Goal: Task Accomplishment & Management: Manage account settings

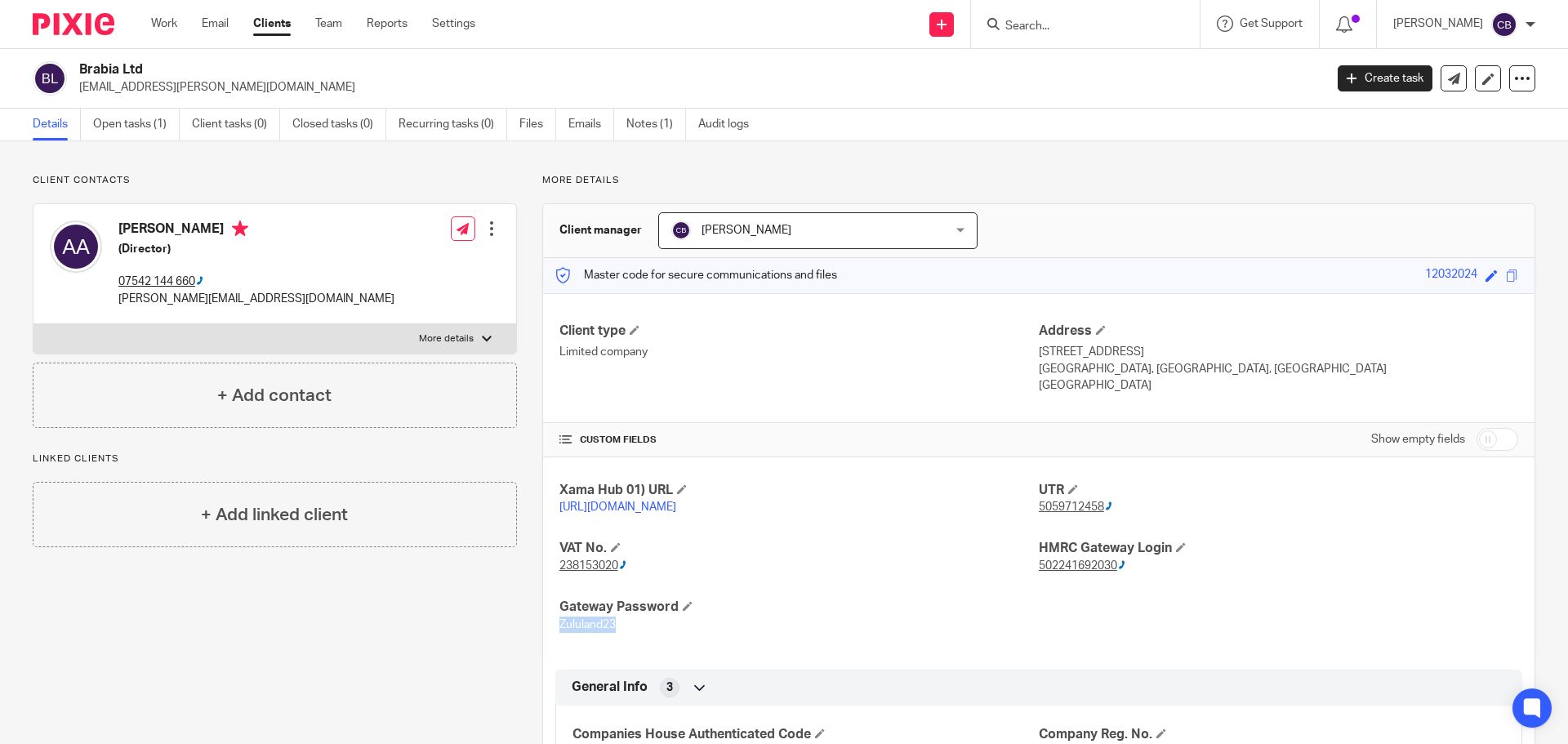
scroll to position [82, 0]
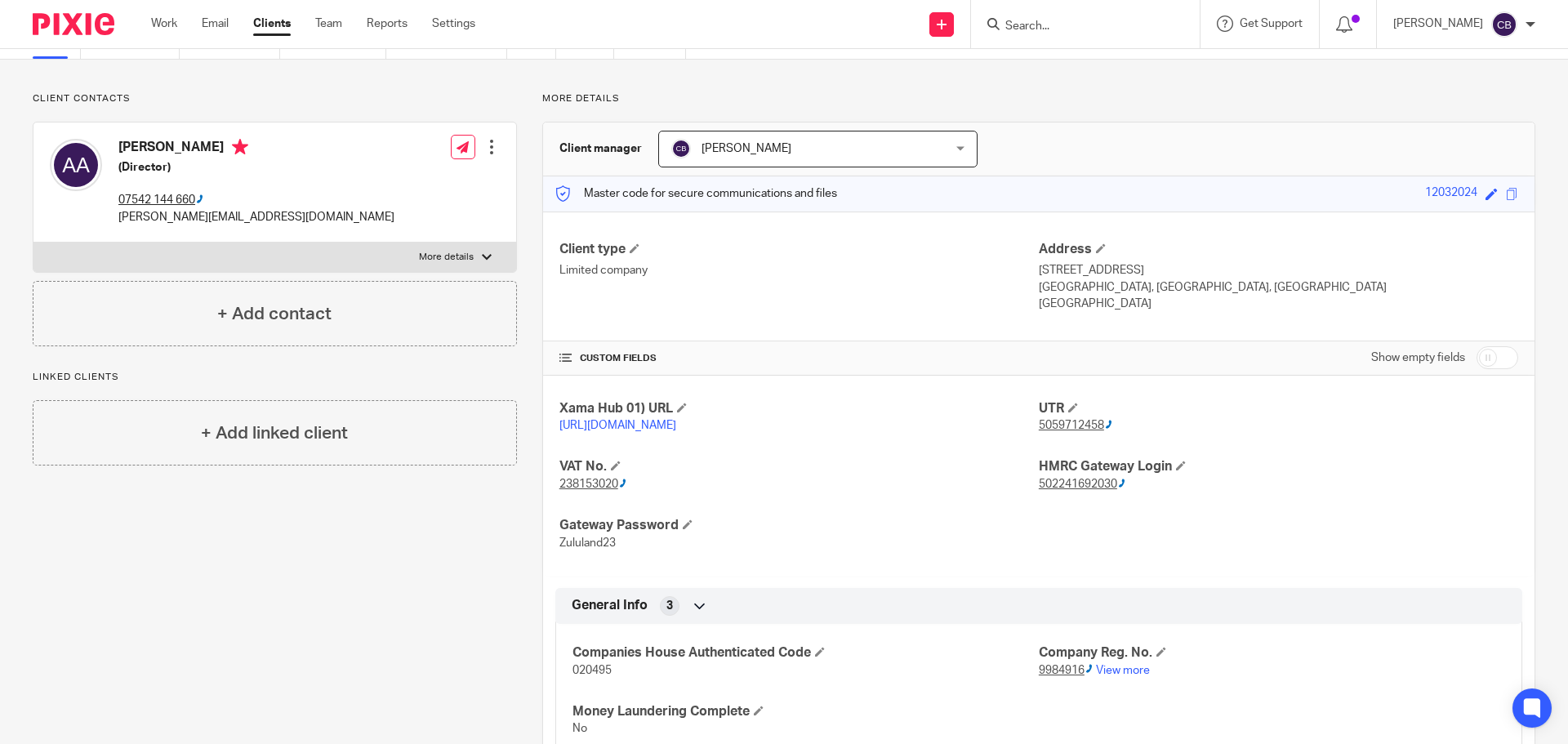
click at [1046, 28] on input "Search" at bounding box center [1076, 27] width 147 height 15
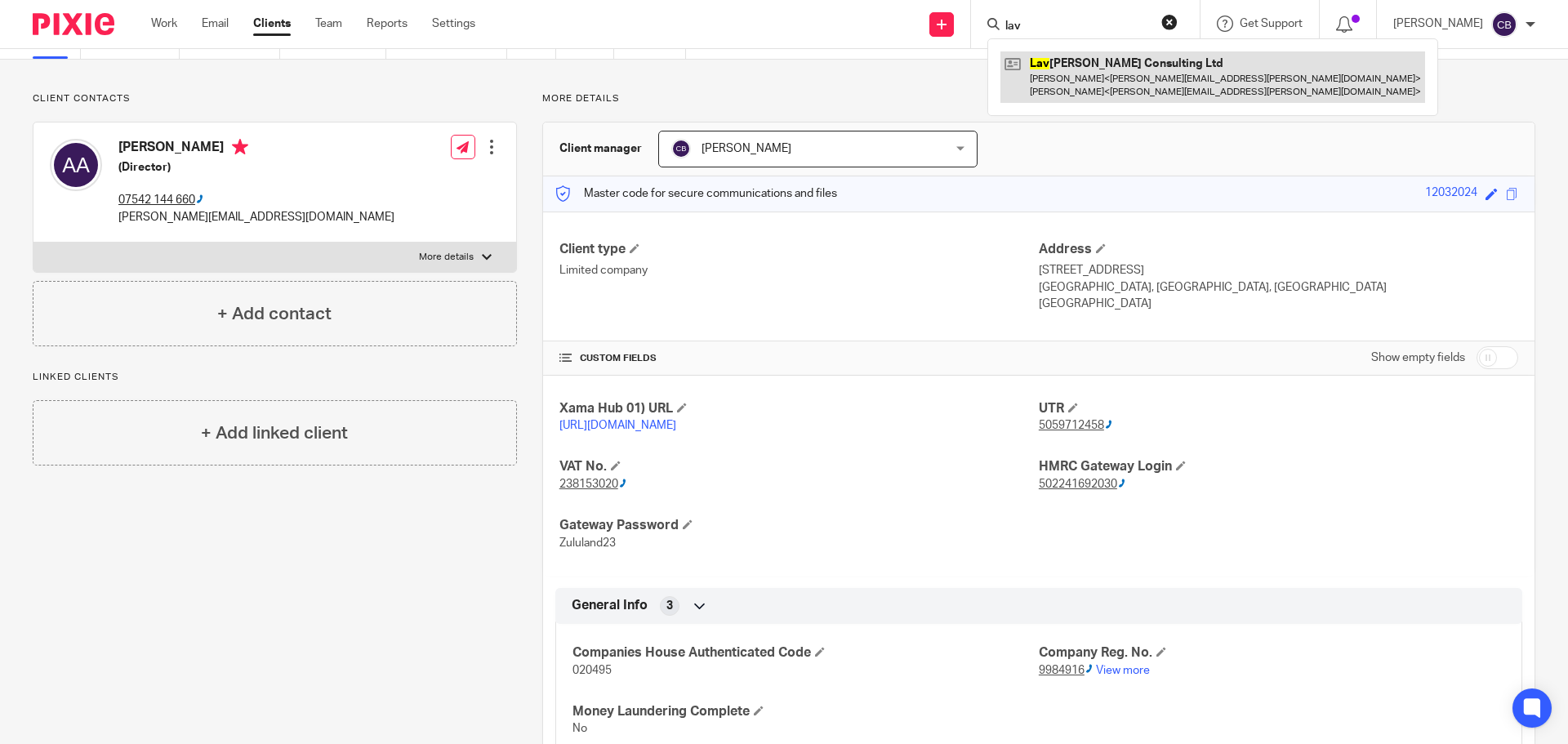
type input "lav"
click at [1072, 82] on link at bounding box center [1212, 76] width 425 height 50
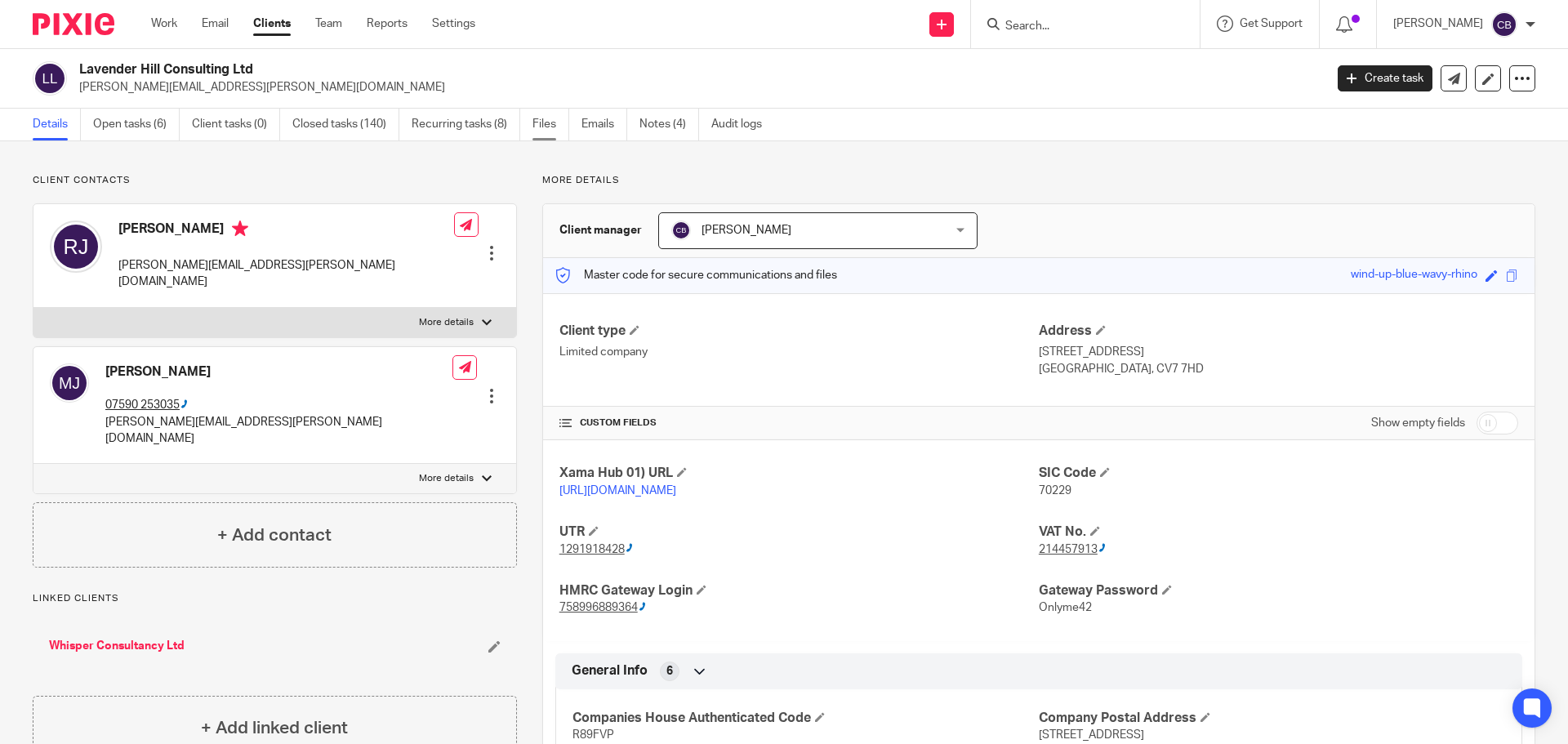
click at [540, 119] on link "Files" at bounding box center [550, 124] width 36 height 32
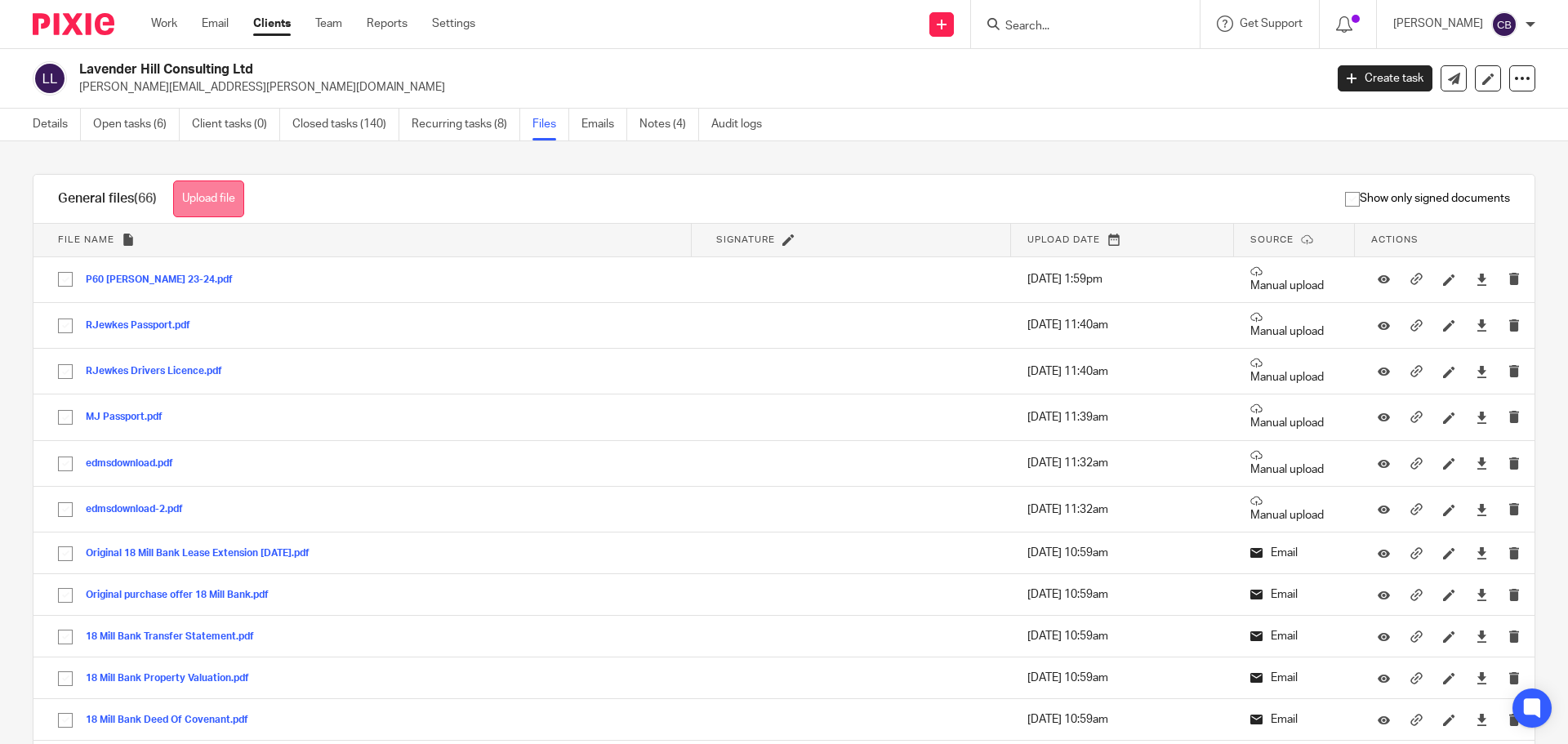
click at [209, 203] on button "Upload file" at bounding box center [209, 198] width 71 height 36
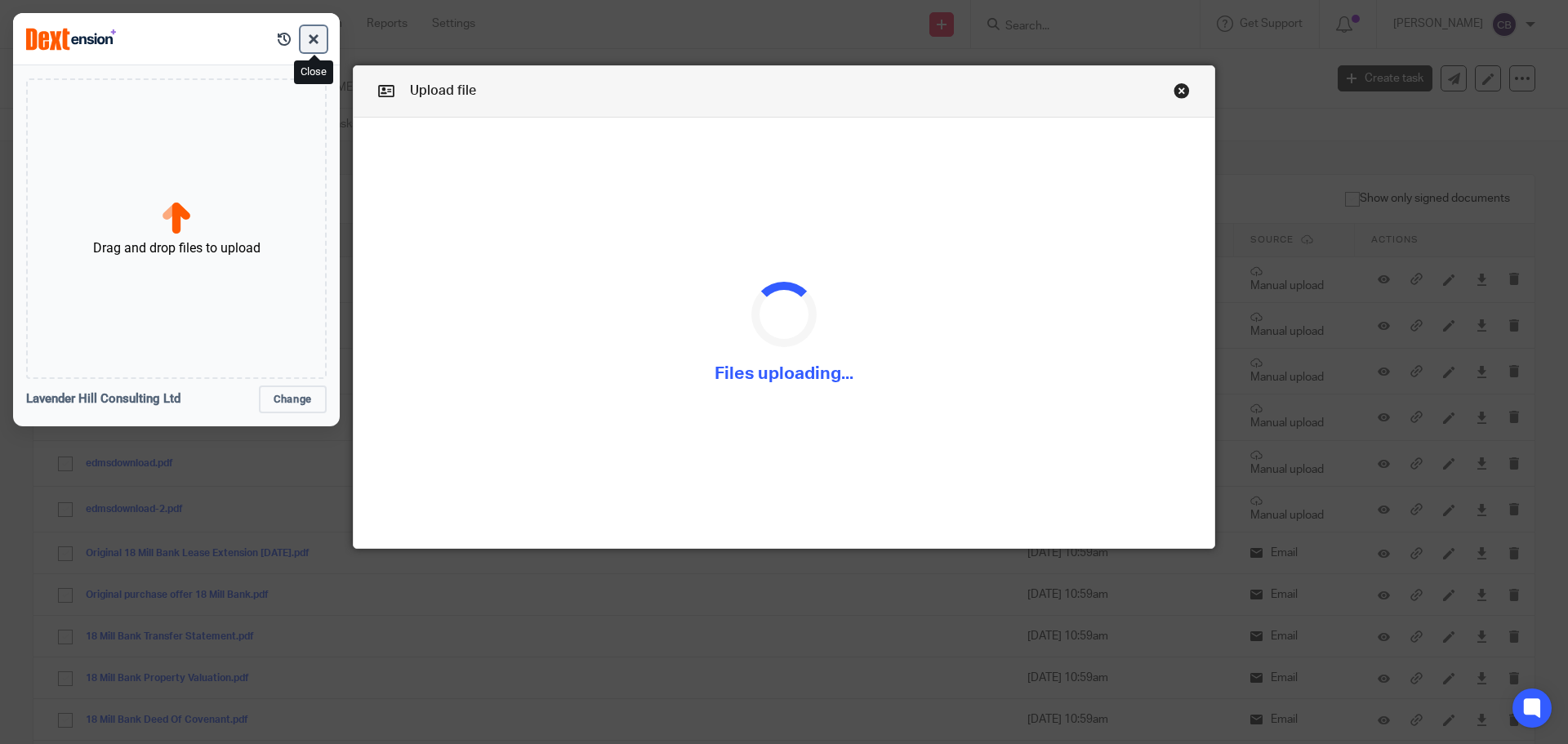
click at [321, 47] on button "button" at bounding box center [313, 39] width 27 height 27
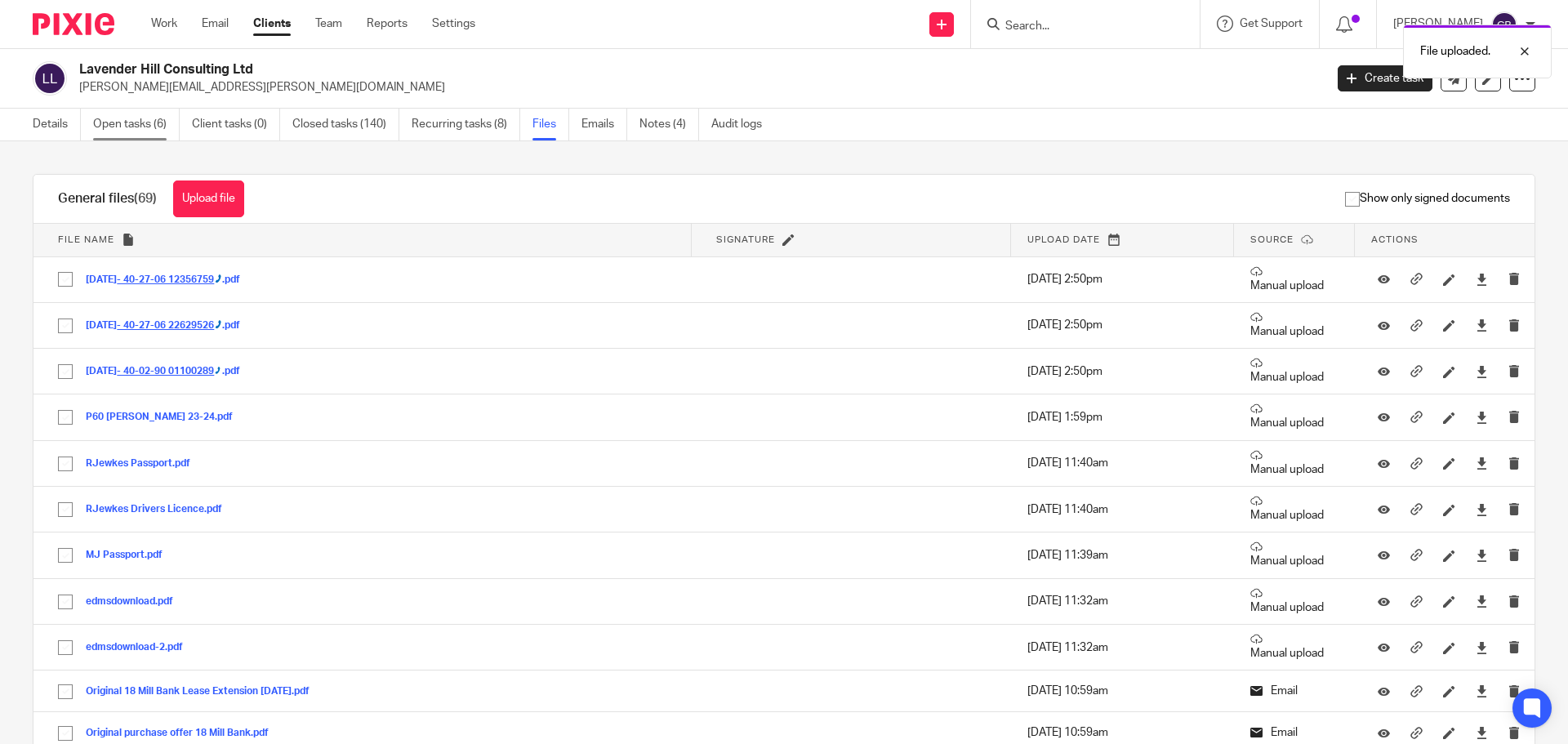
click at [117, 119] on link "Open tasks (6)" at bounding box center [136, 124] width 87 height 32
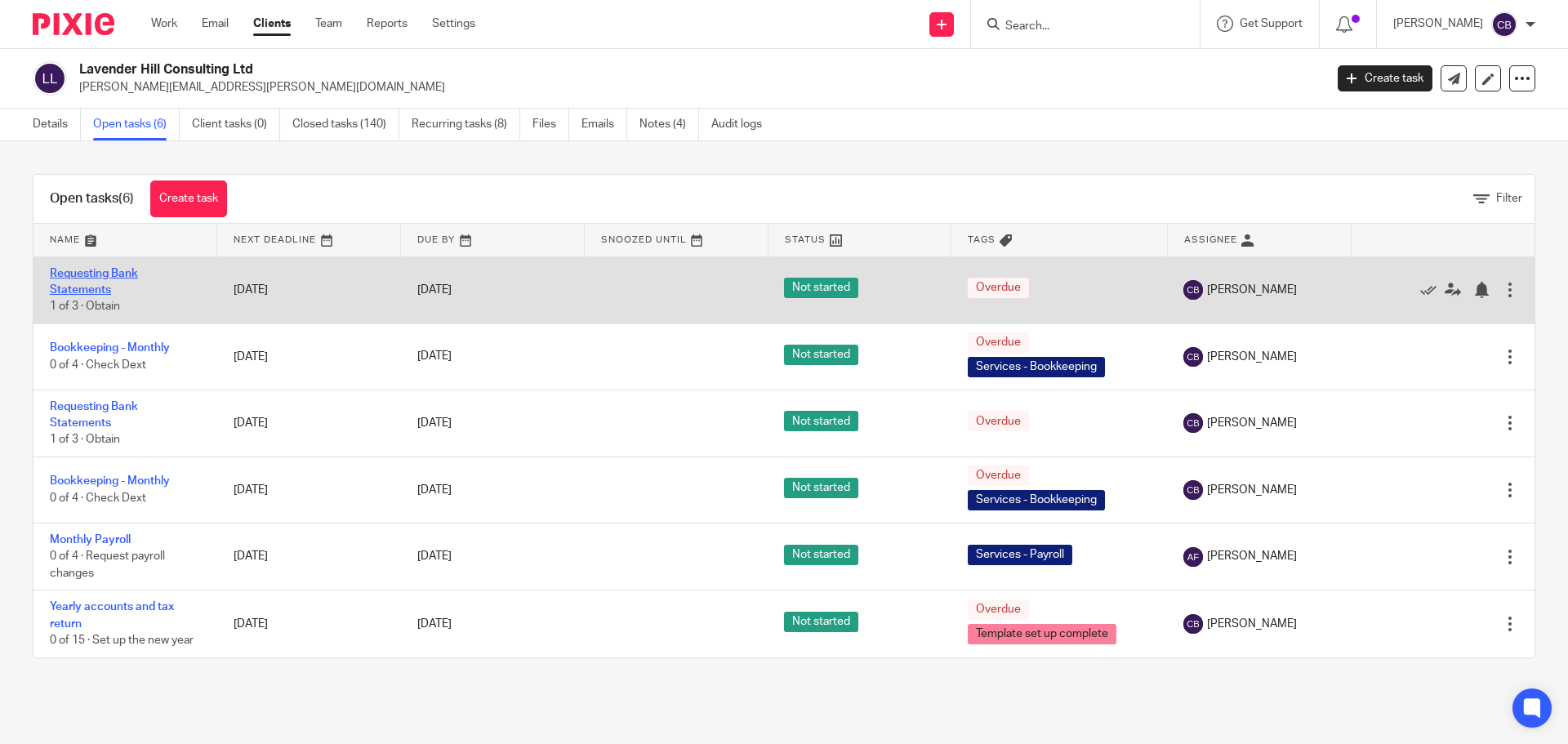
click at [97, 292] on link "Requesting Bank Statements" at bounding box center [94, 282] width 88 height 28
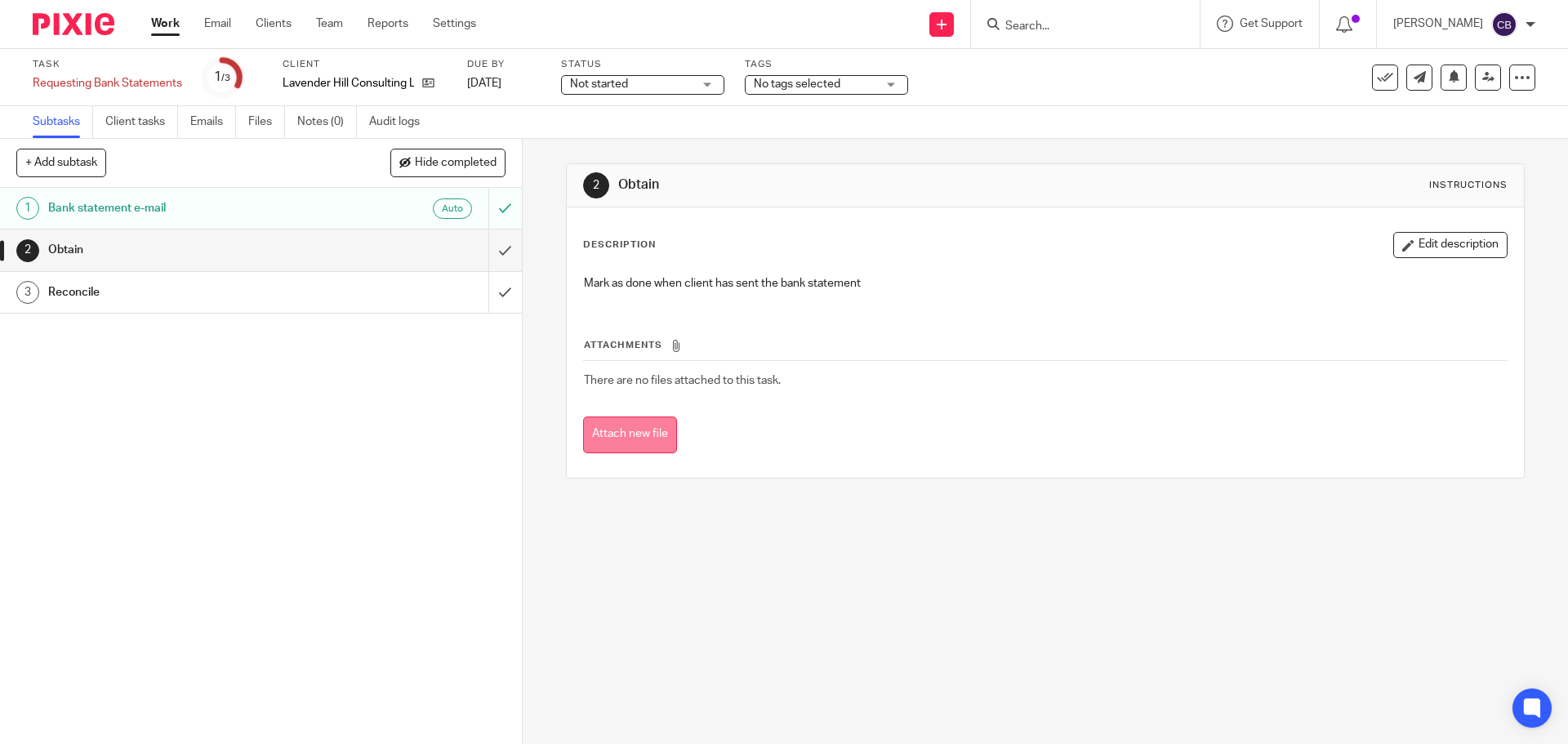
click at [615, 429] on button "Attach new file" at bounding box center [630, 435] width 94 height 36
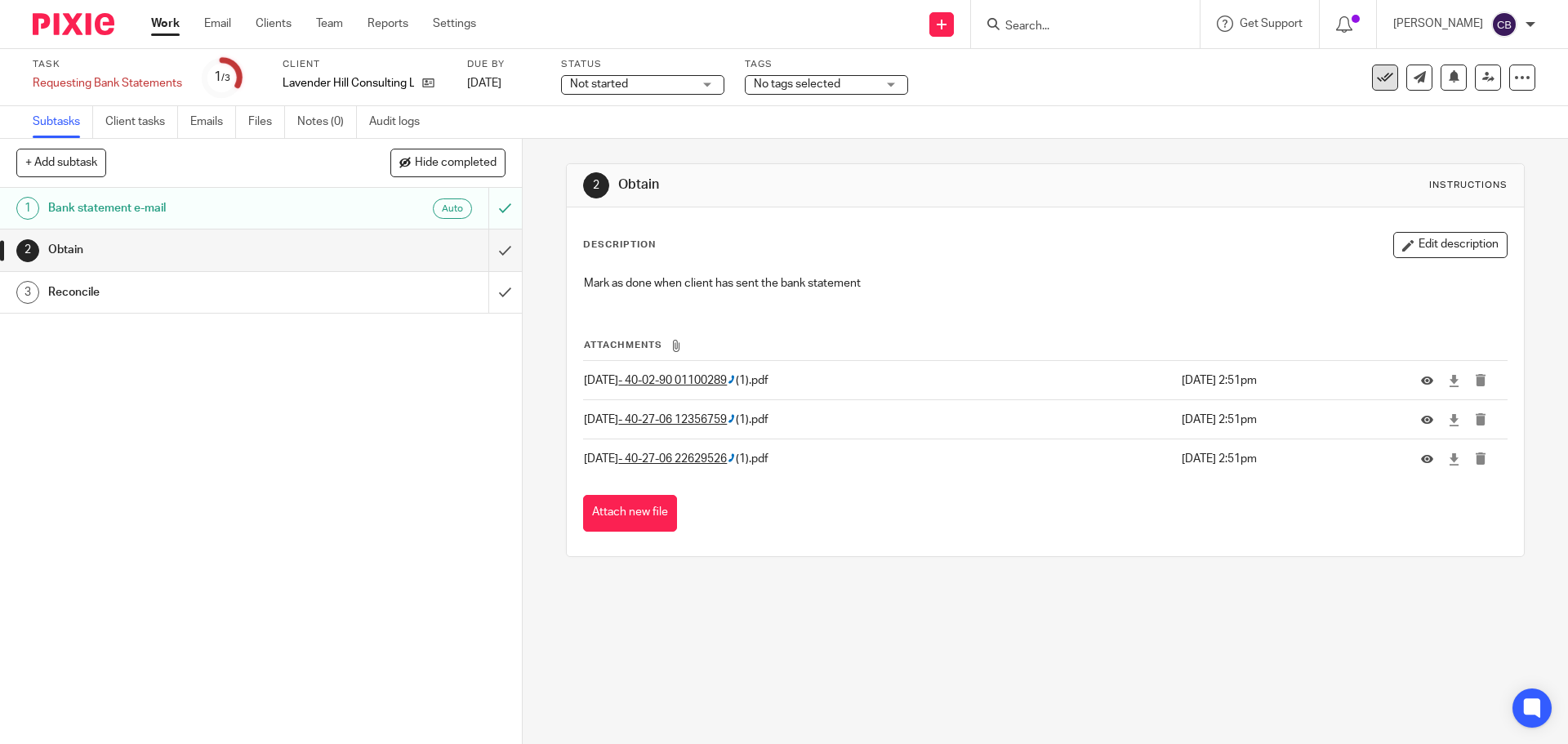
click at [1377, 84] on icon at bounding box center [1385, 77] width 17 height 17
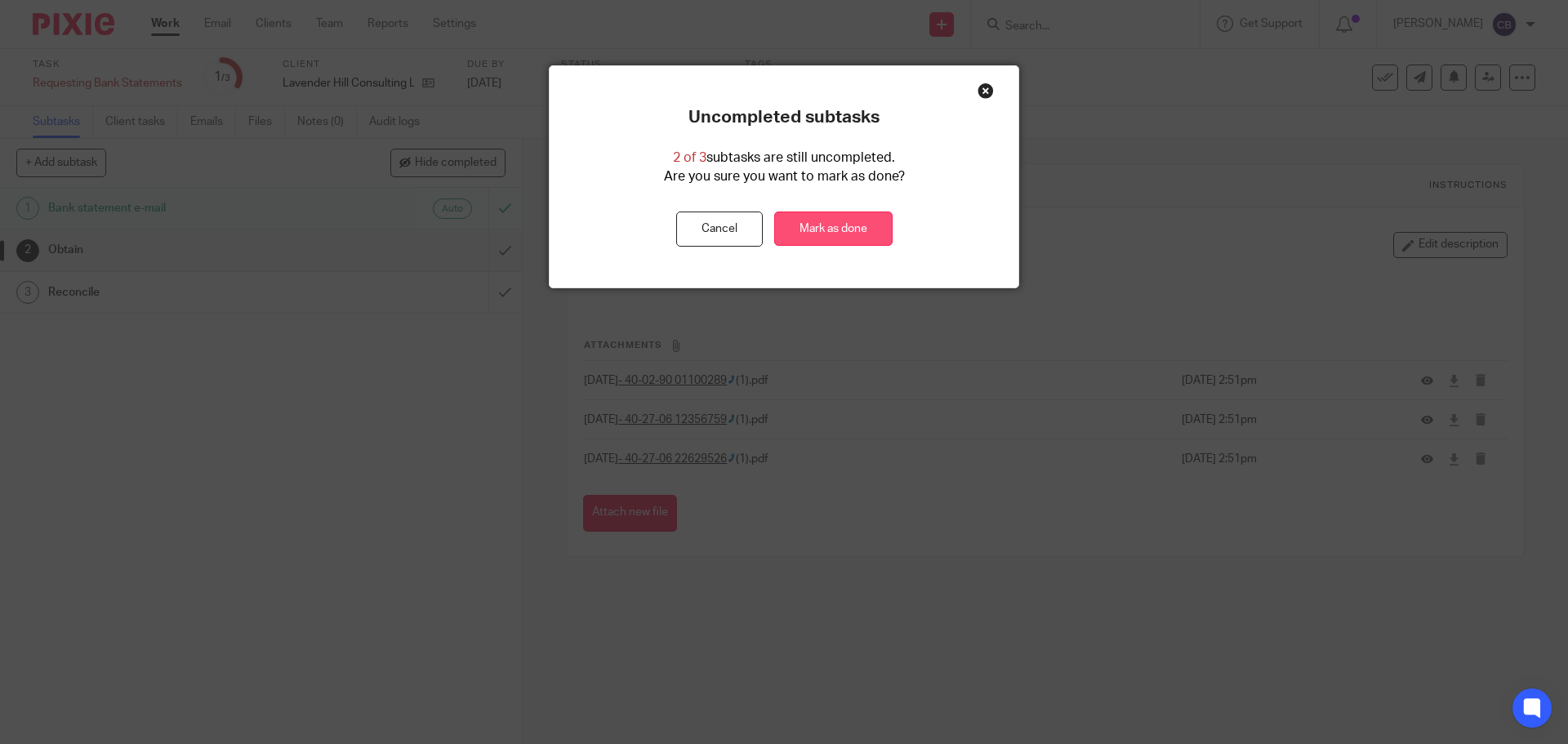
click at [836, 224] on link "Mark as done" at bounding box center [833, 230] width 118 height 35
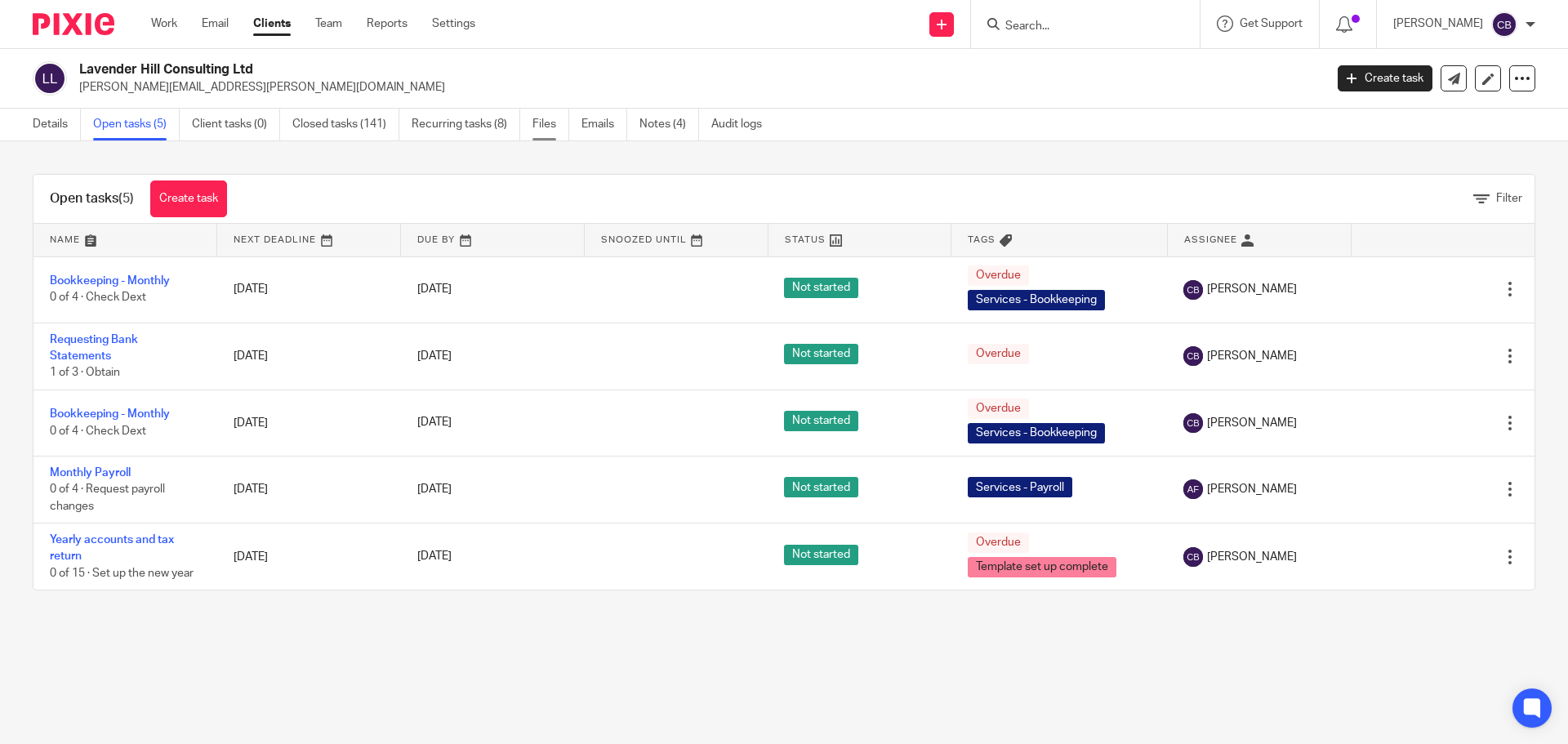
click at [545, 127] on link "Files" at bounding box center [550, 124] width 36 height 32
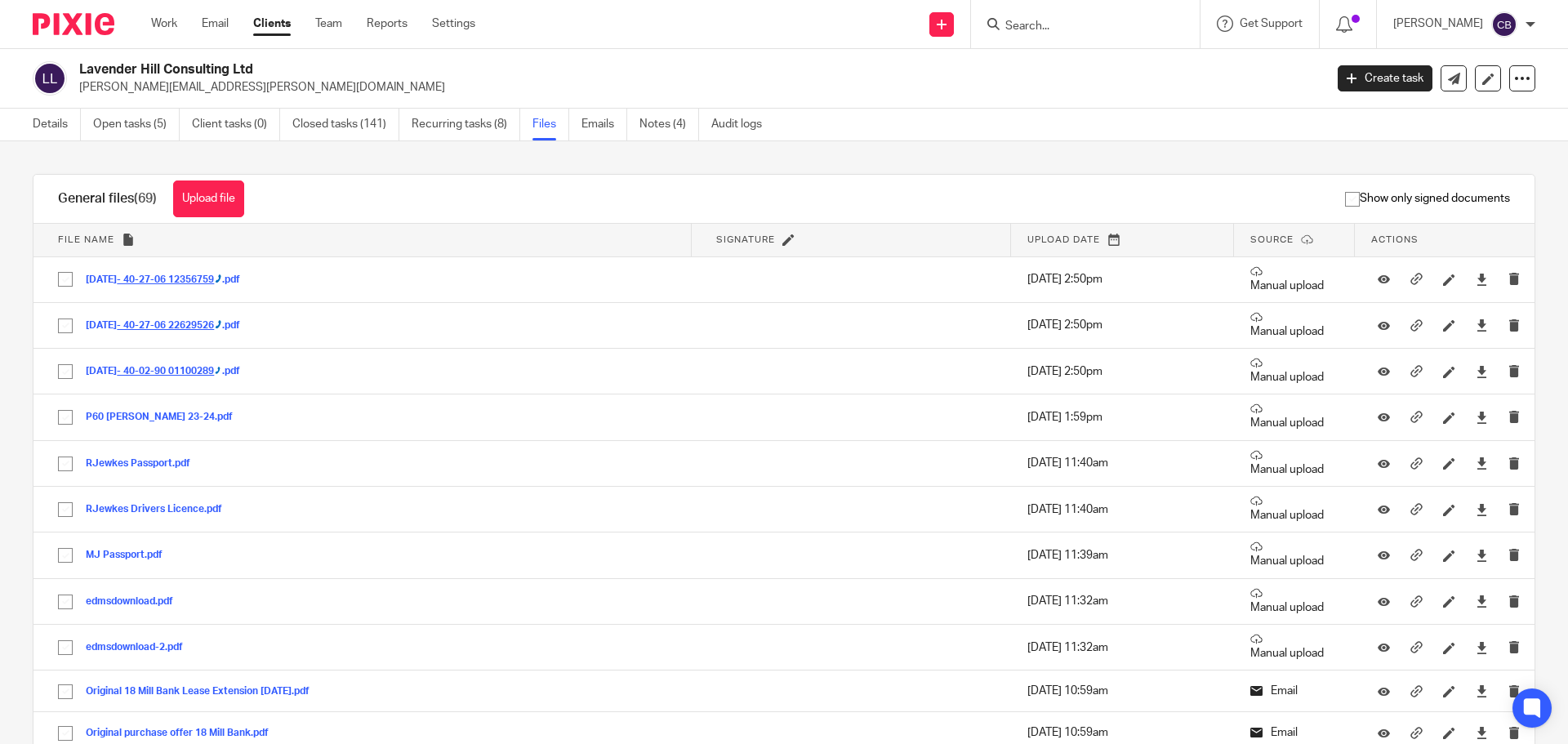
click at [1035, 22] on input "Search" at bounding box center [1076, 27] width 147 height 15
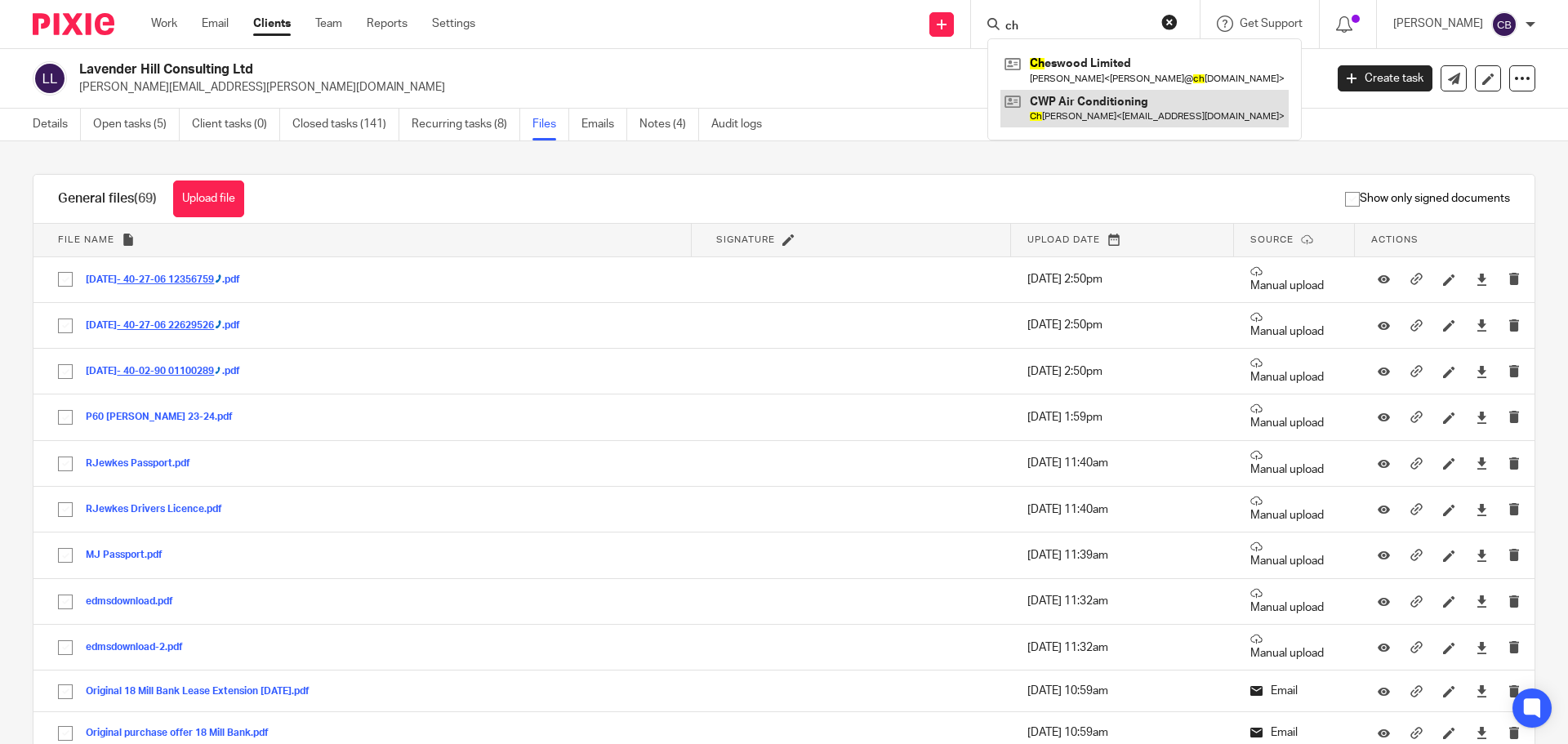
type input "ch"
click at [1076, 95] on link at bounding box center [1144, 108] width 288 height 37
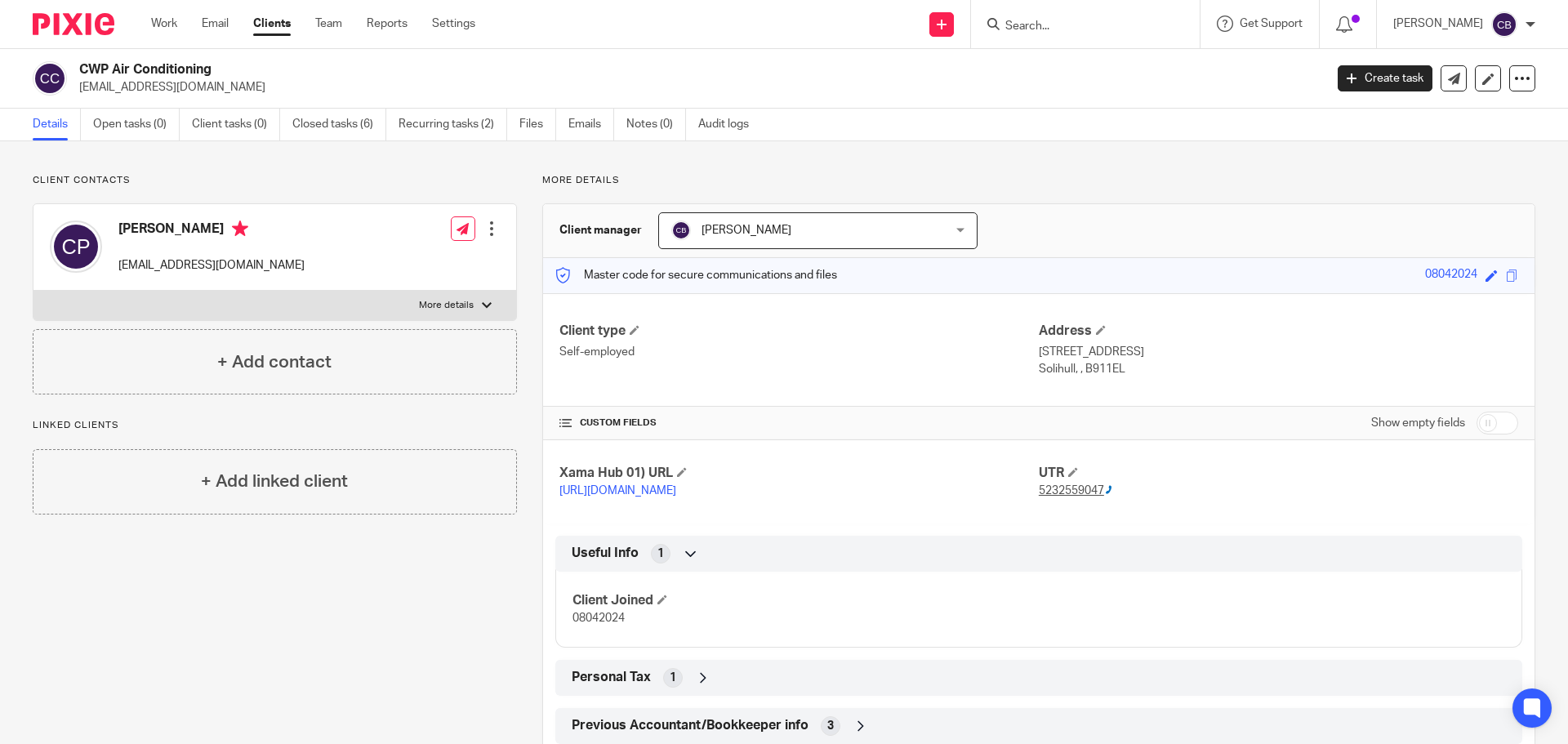
click at [539, 126] on link "Files" at bounding box center [537, 124] width 36 height 32
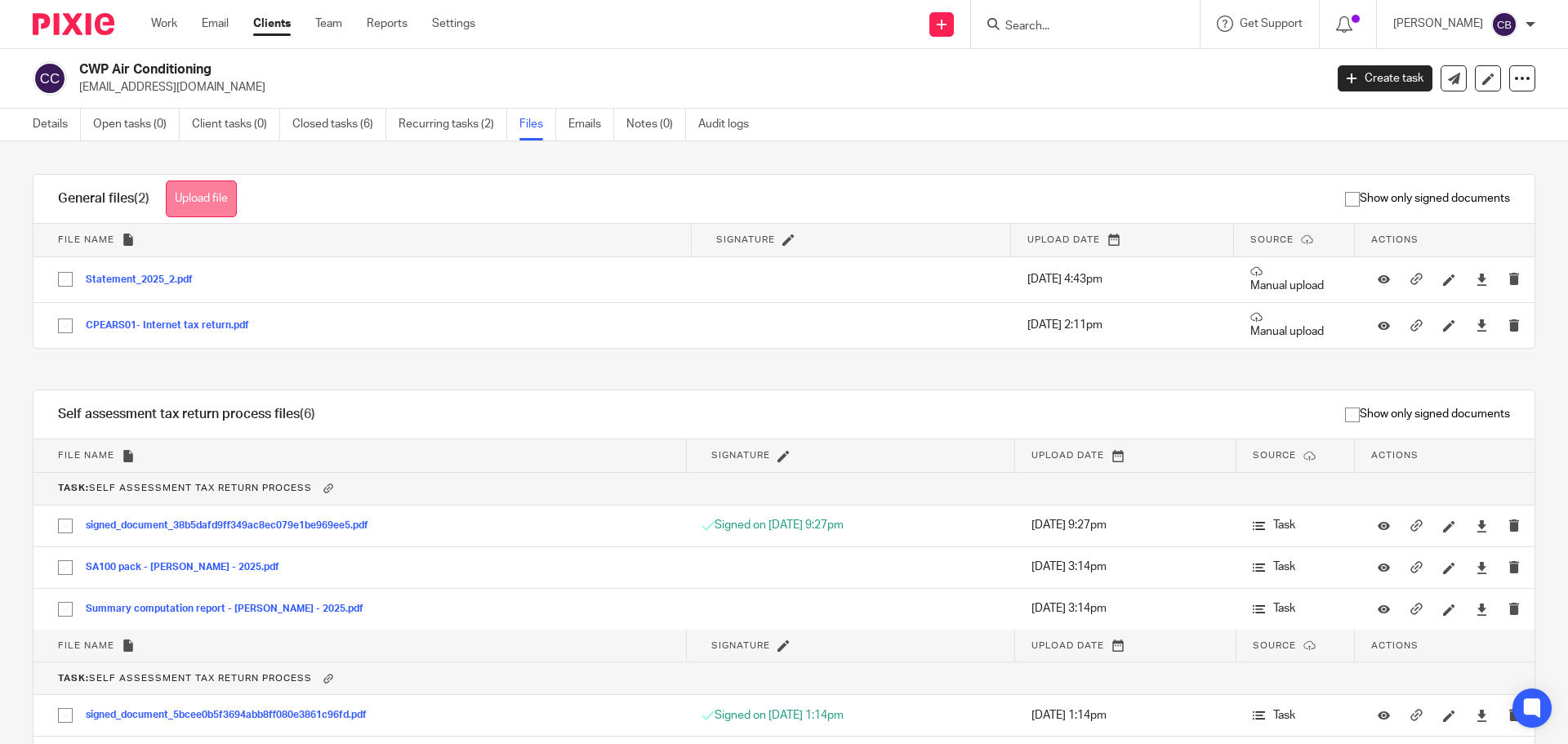
click at [222, 192] on button "Upload file" at bounding box center [201, 198] width 71 height 36
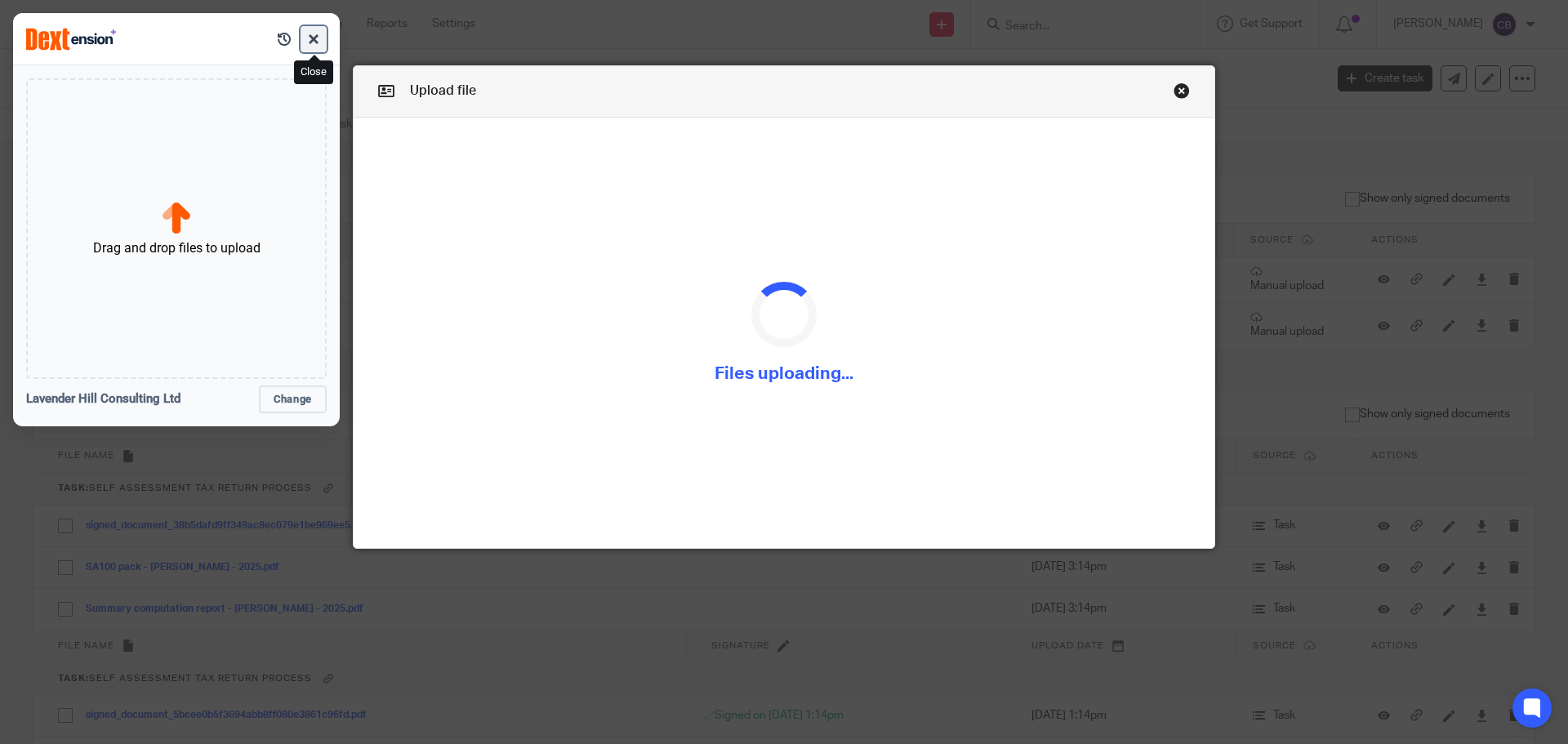
click at [313, 45] on button "button" at bounding box center [313, 39] width 27 height 27
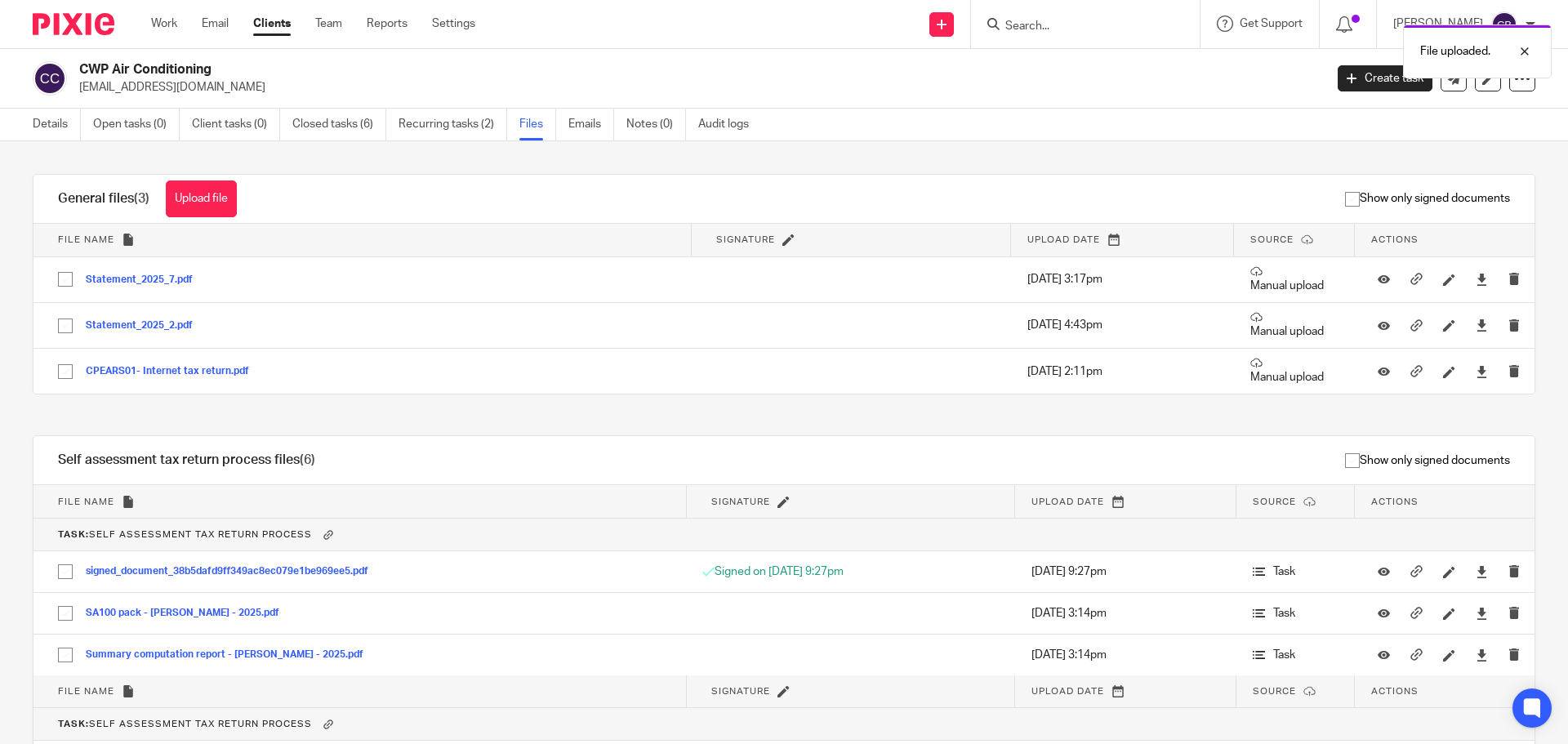
click at [1058, 25] on div "File uploaded." at bounding box center [1167, 47] width 768 height 62
click at [1037, 27] on input "Search" at bounding box center [1076, 27] width 147 height 15
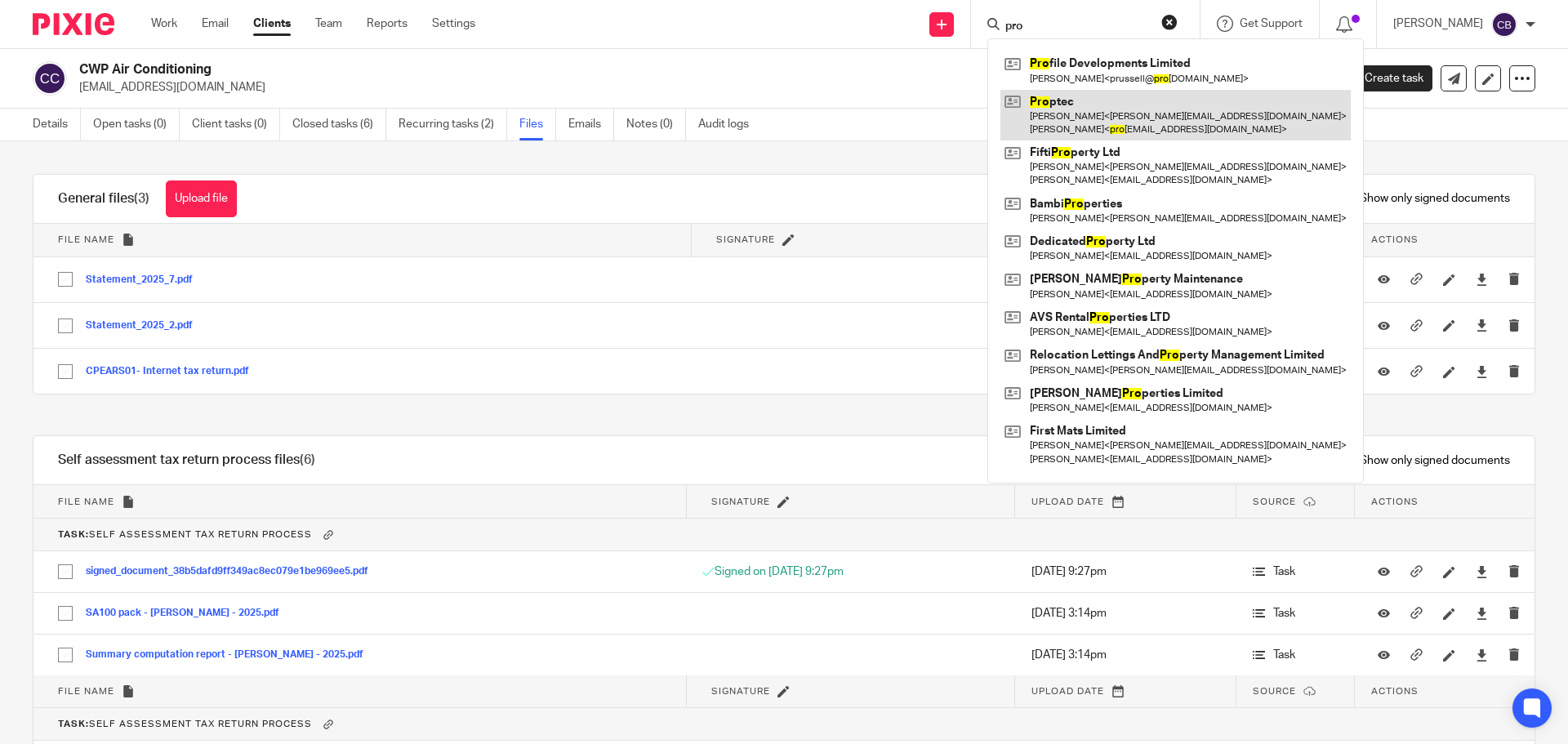
type input "pro"
click at [1103, 116] on link at bounding box center [1175, 114] width 350 height 50
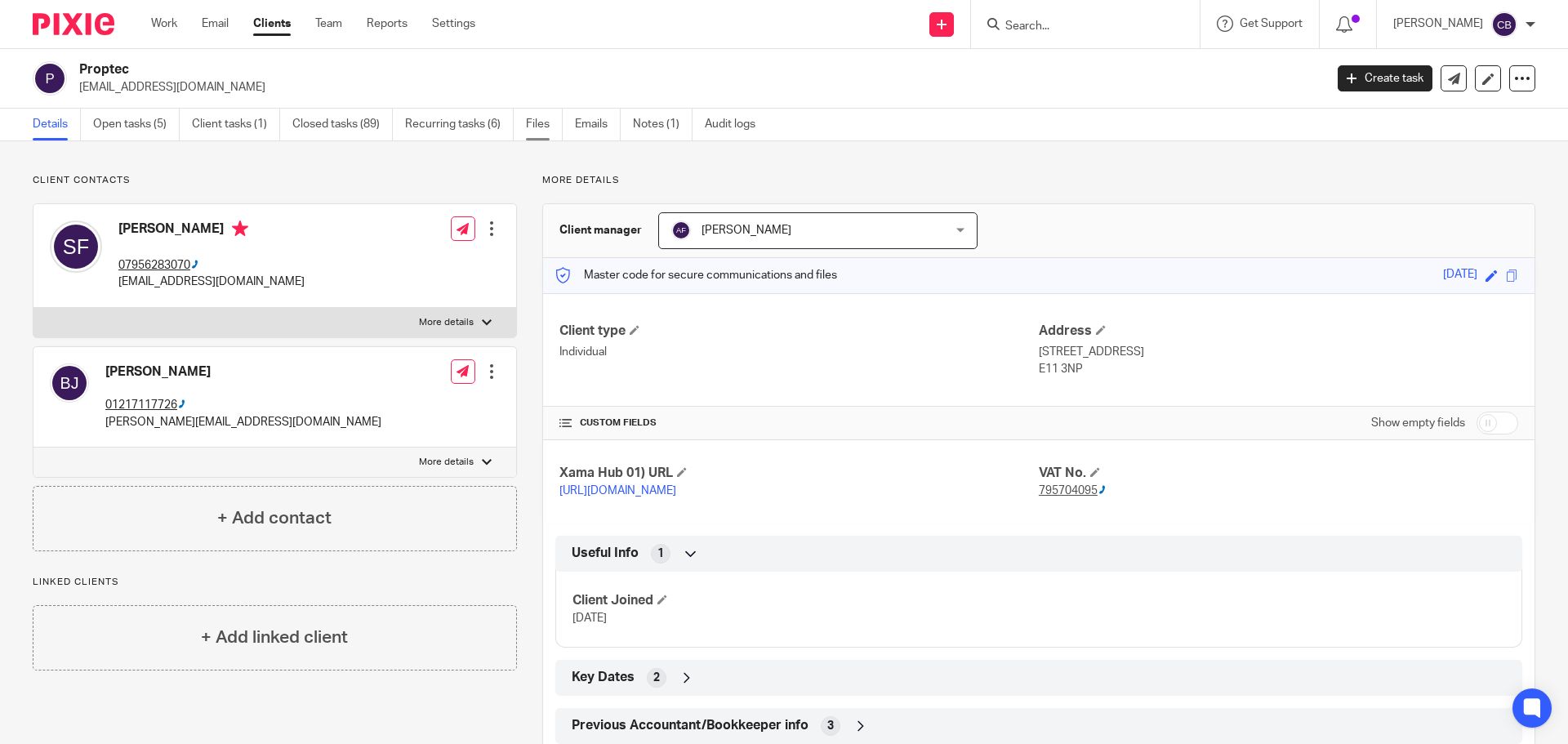
click at [540, 127] on link "Files" at bounding box center [544, 124] width 36 height 32
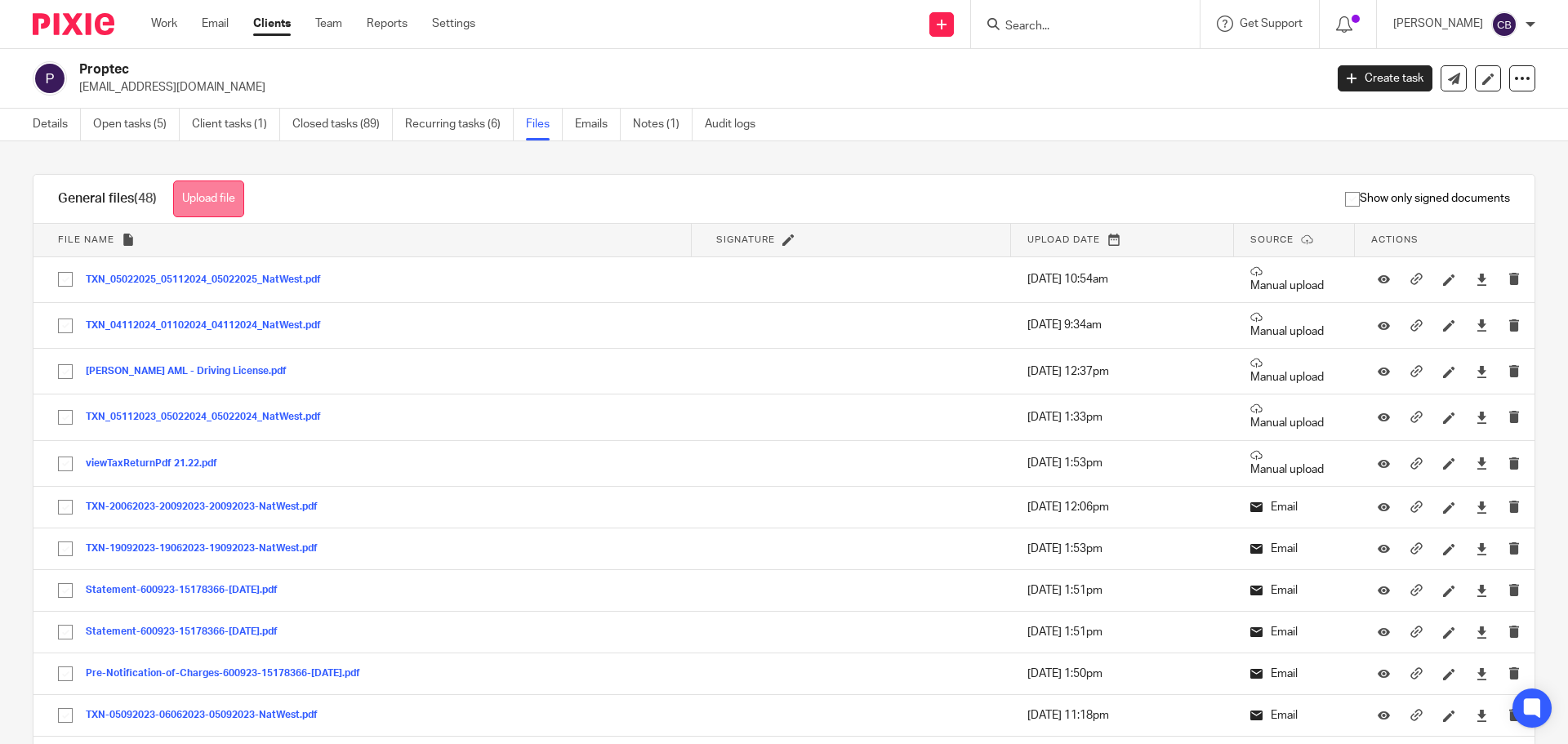
click at [229, 203] on button "Upload file" at bounding box center [209, 198] width 71 height 36
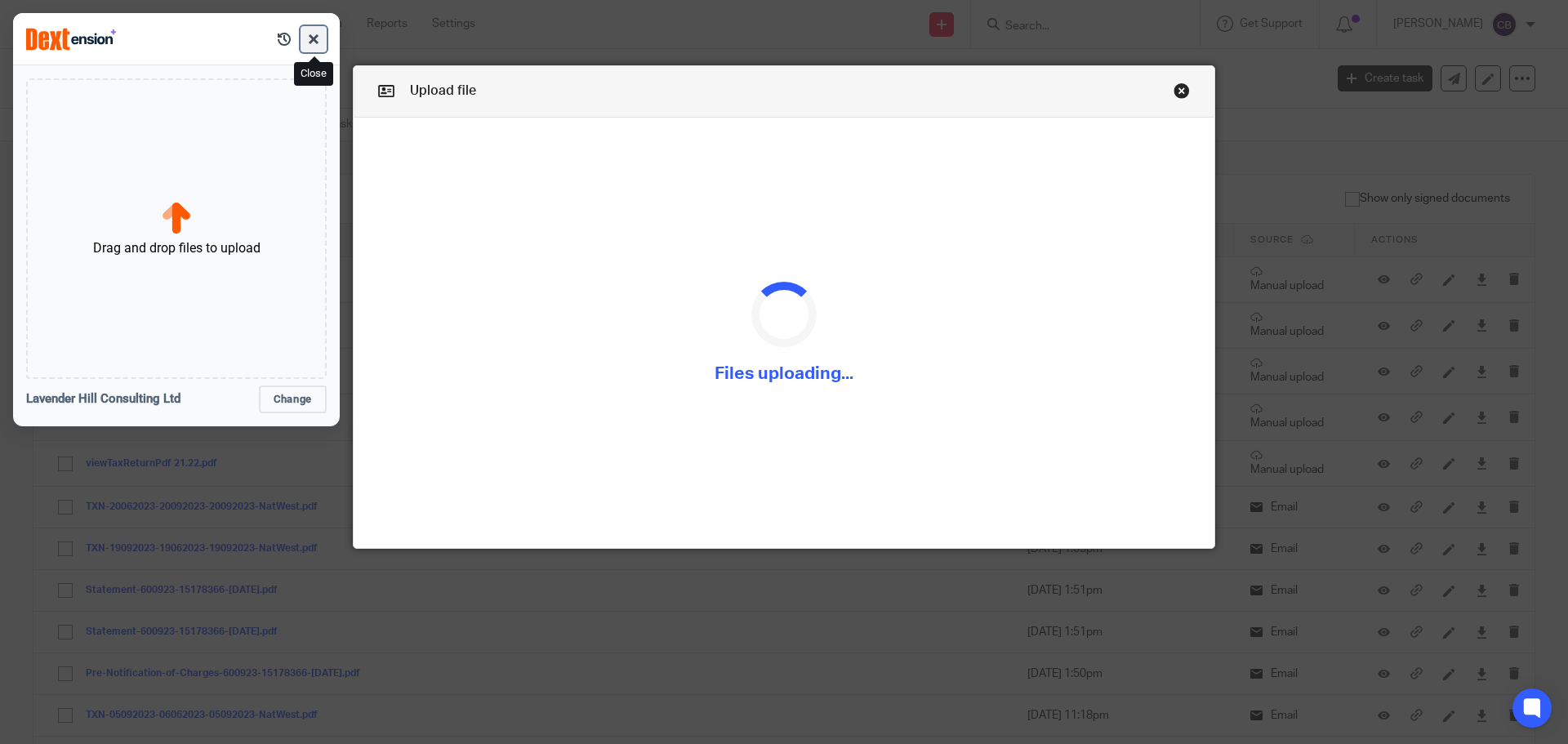
click at [317, 36] on button "button" at bounding box center [313, 39] width 27 height 27
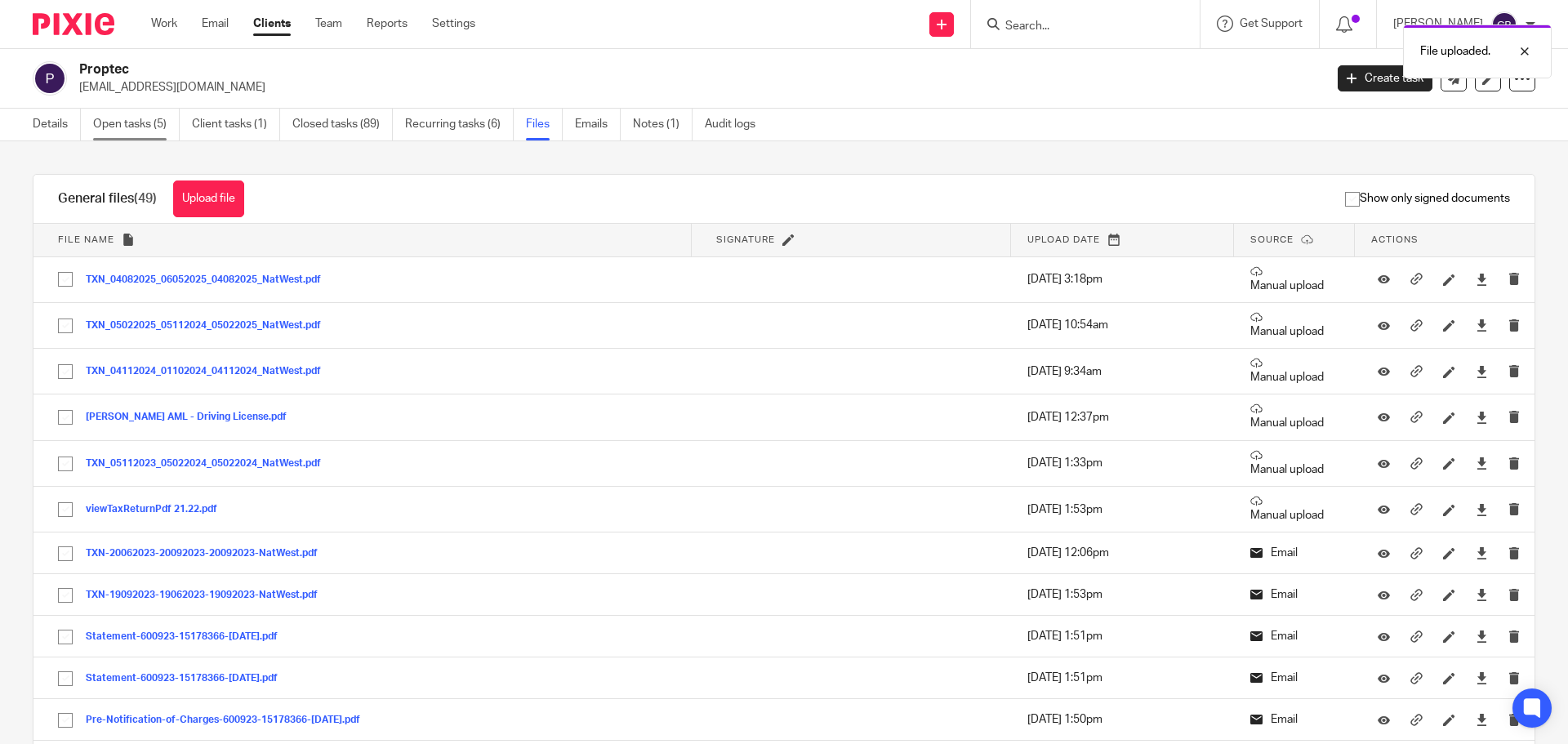
click at [144, 126] on link "Open tasks (5)" at bounding box center [136, 124] width 87 height 32
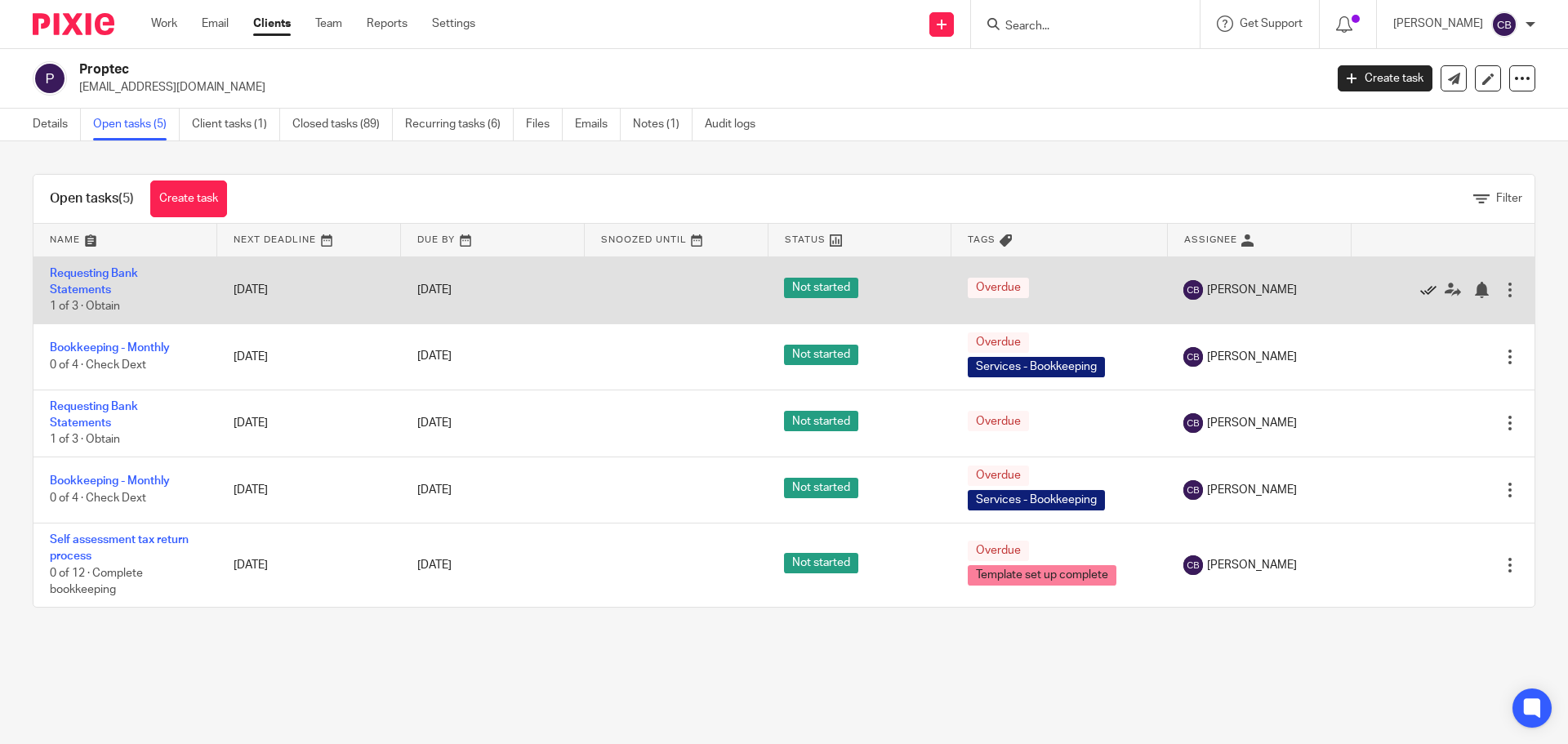
click at [1420, 288] on icon at bounding box center [1428, 290] width 17 height 17
